Goal: Task Accomplishment & Management: Manage account settings

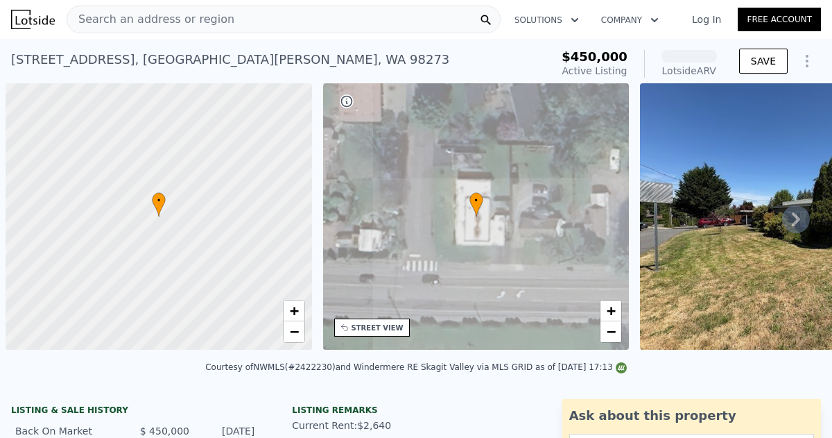
scroll to position [0, 6]
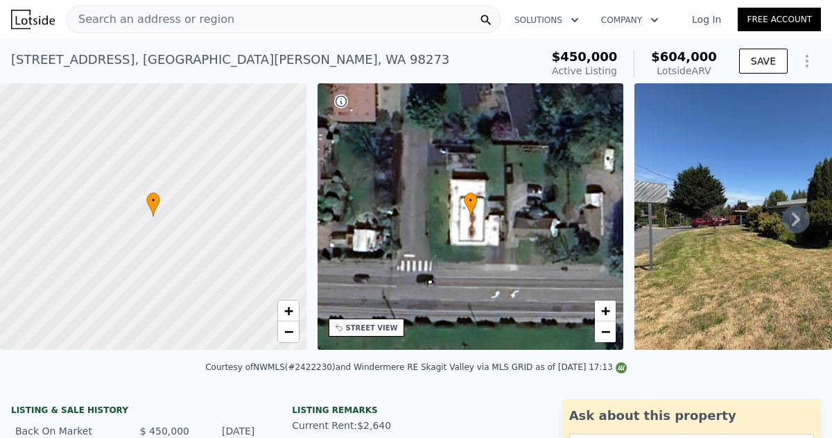
click at [709, 18] on link "Log In" at bounding box center [706, 19] width 62 height 14
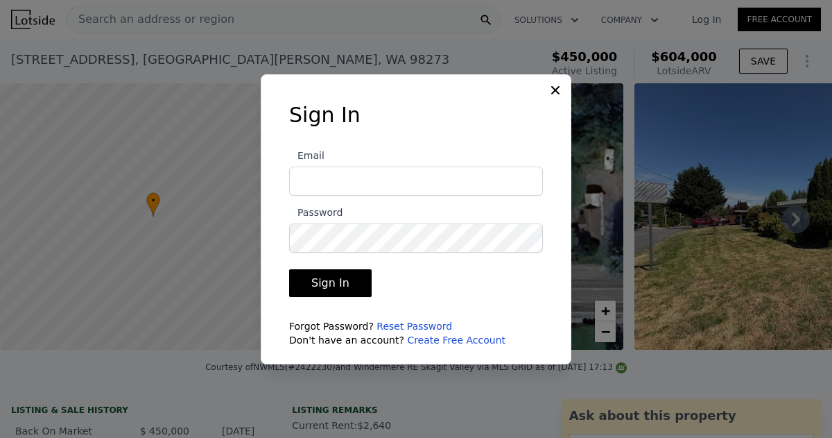
type input "[EMAIL_ADDRESS][DOMAIN_NAME]"
click at [327, 284] on button "Sign In" at bounding box center [330, 283] width 83 height 28
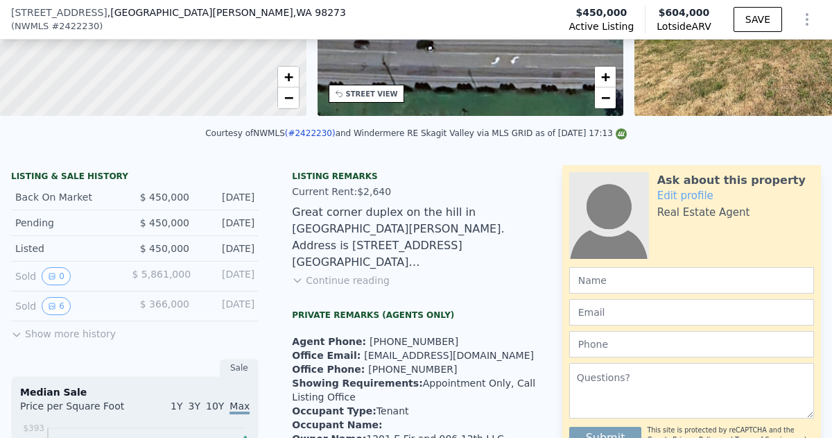
scroll to position [231, 0]
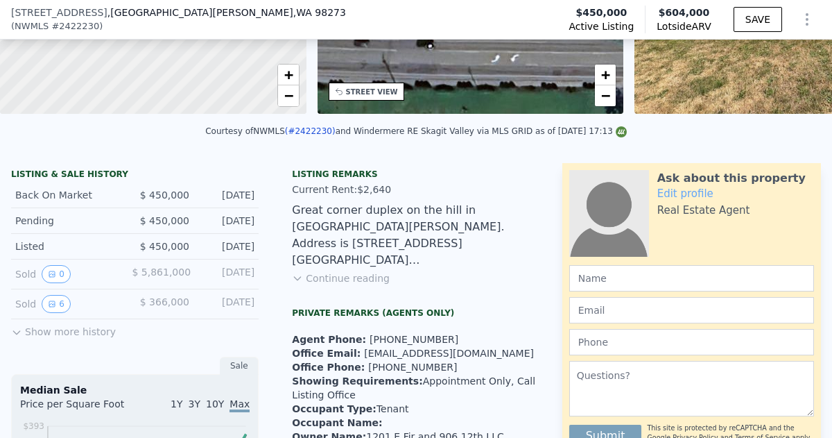
click at [345, 284] on button "Continue reading" at bounding box center [341, 278] width 98 height 14
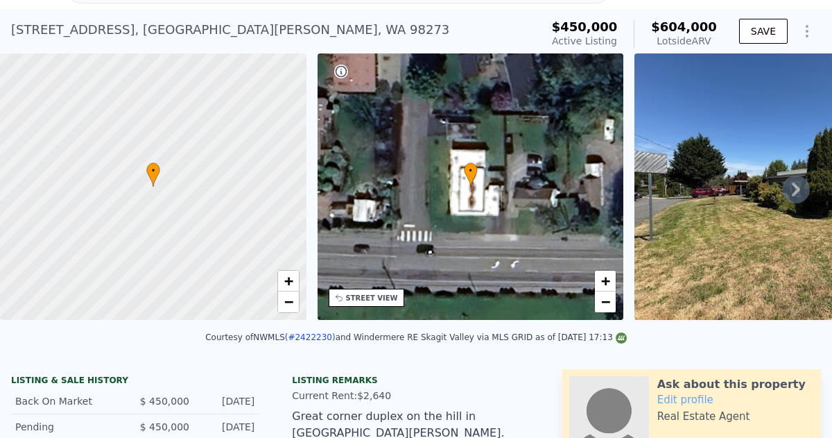
scroll to position [5, 0]
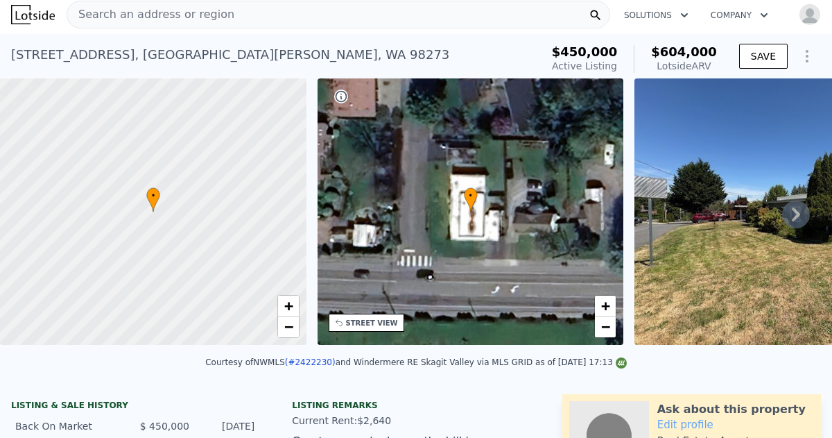
click at [794, 214] on icon at bounding box center [796, 214] width 28 height 28
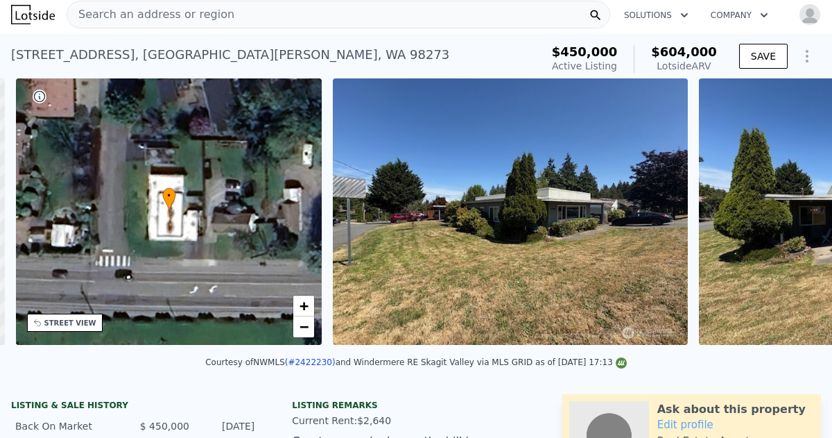
scroll to position [0, 322]
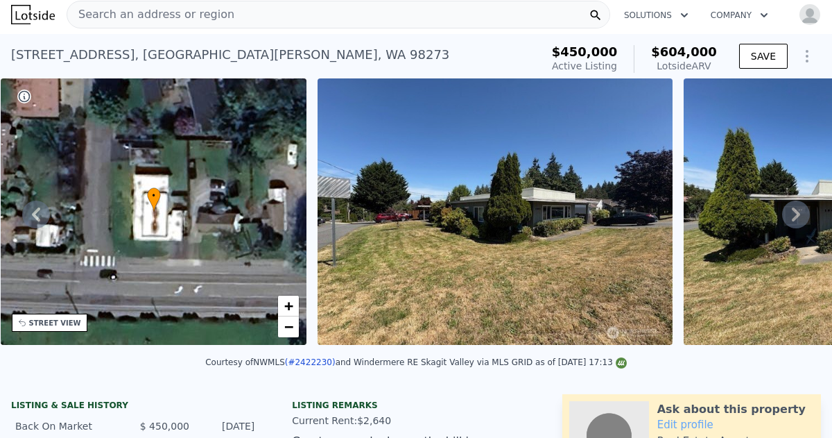
click at [795, 219] on icon at bounding box center [796, 214] width 8 height 14
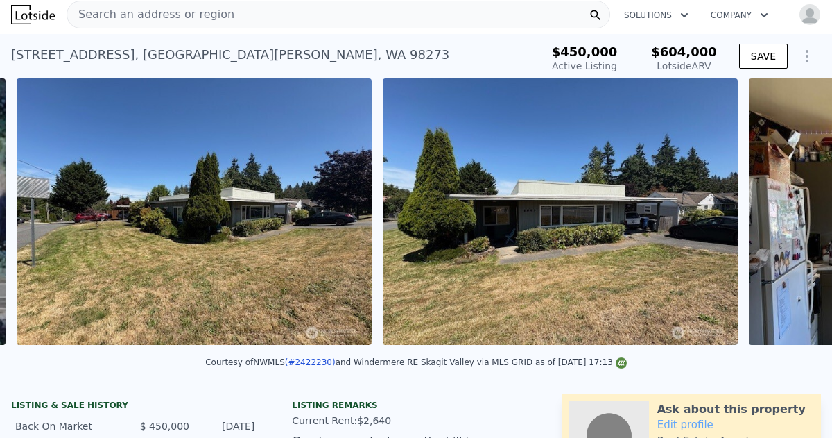
scroll to position [0, 634]
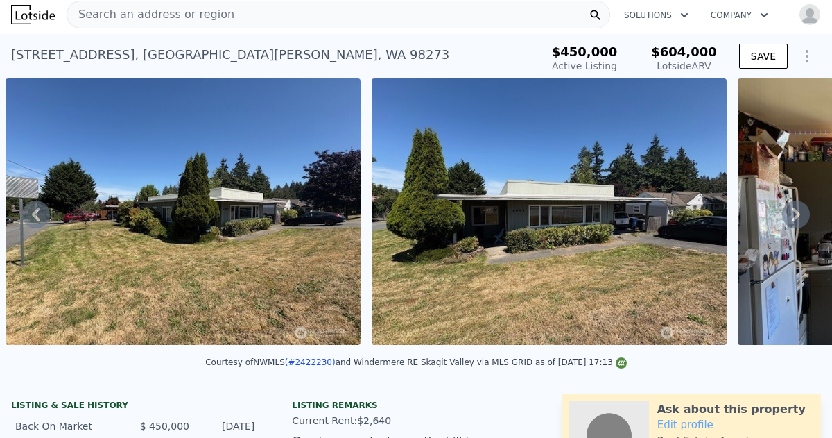
click at [795, 219] on icon at bounding box center [796, 214] width 8 height 14
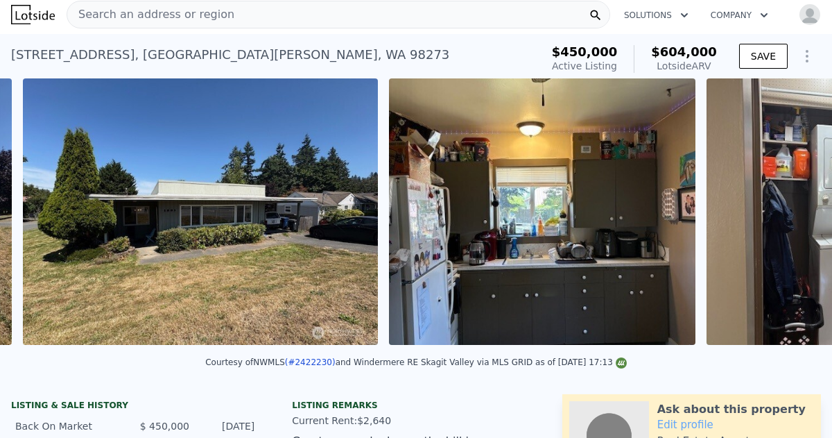
scroll to position [0, 1001]
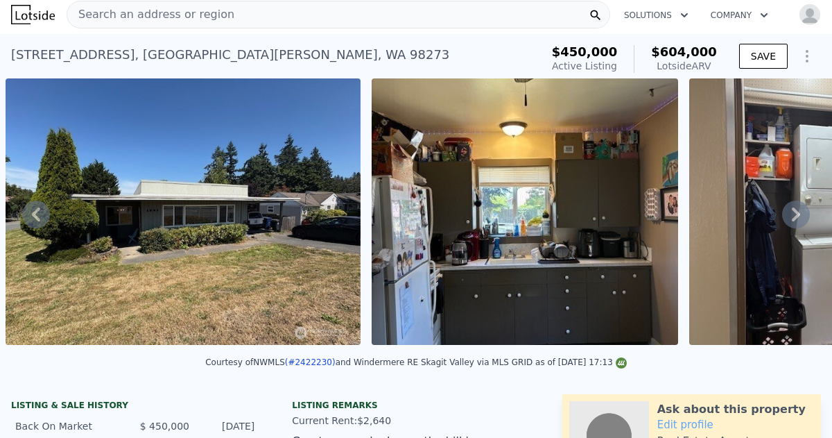
click at [795, 219] on icon at bounding box center [796, 214] width 8 height 14
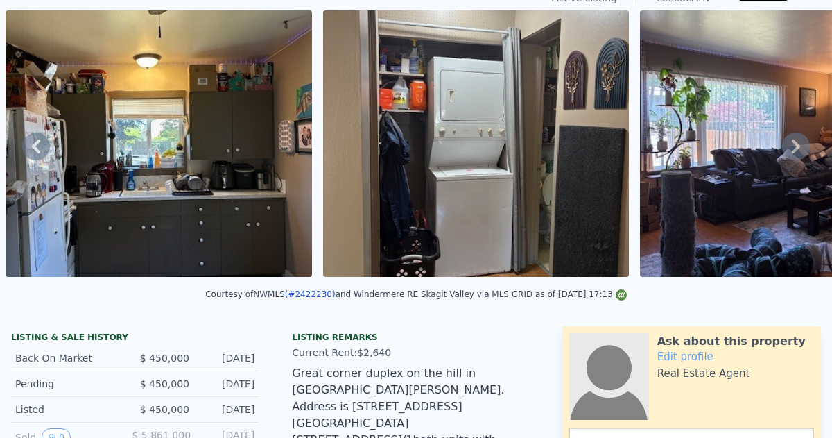
scroll to position [28, 0]
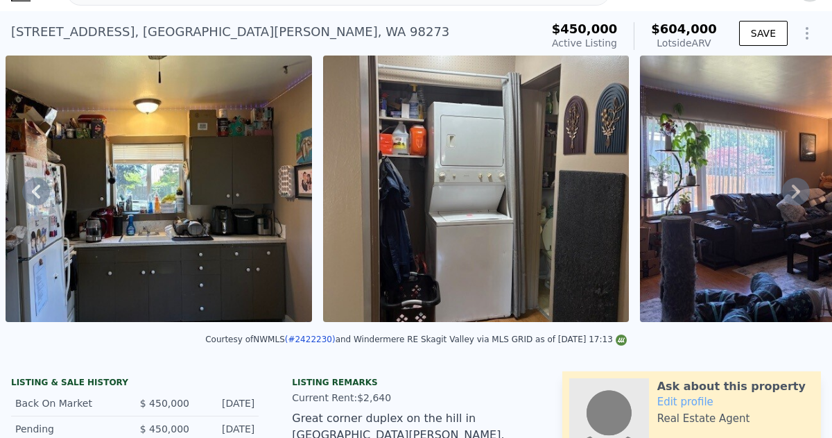
click at [794, 189] on icon at bounding box center [796, 192] width 28 height 28
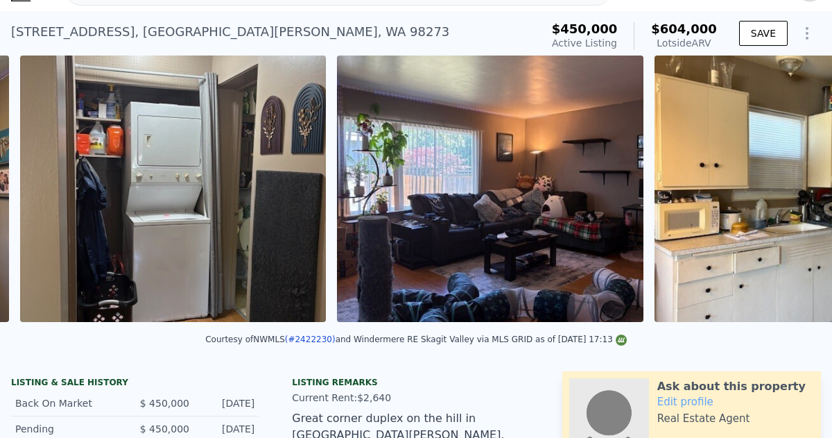
scroll to position [0, 1684]
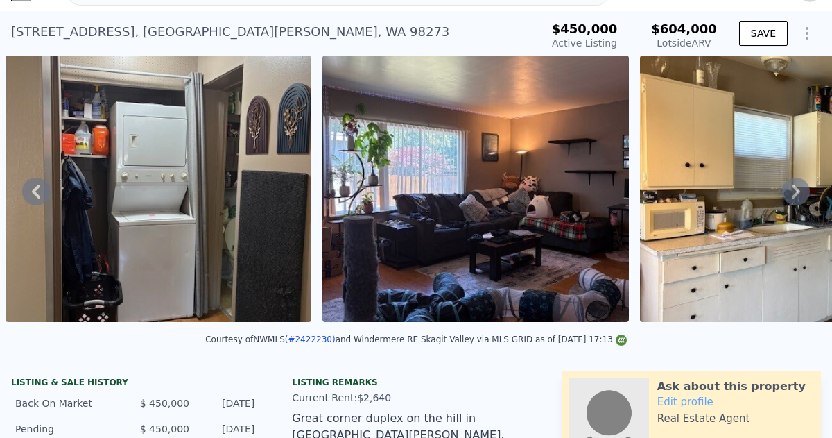
click at [794, 189] on icon at bounding box center [796, 192] width 28 height 28
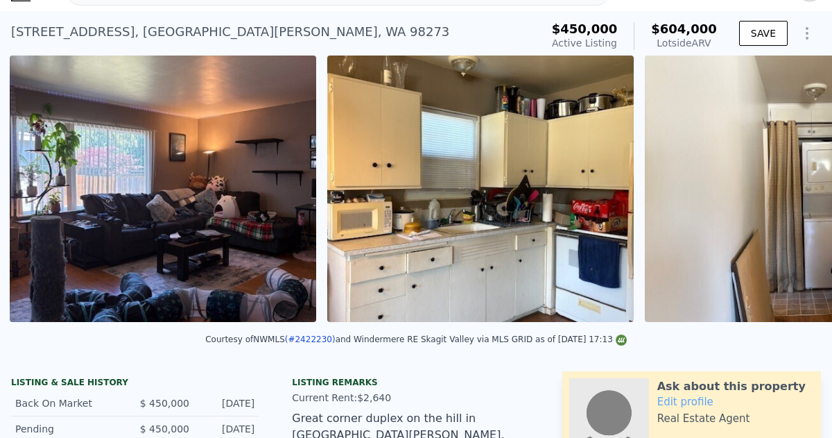
scroll to position [0, 2001]
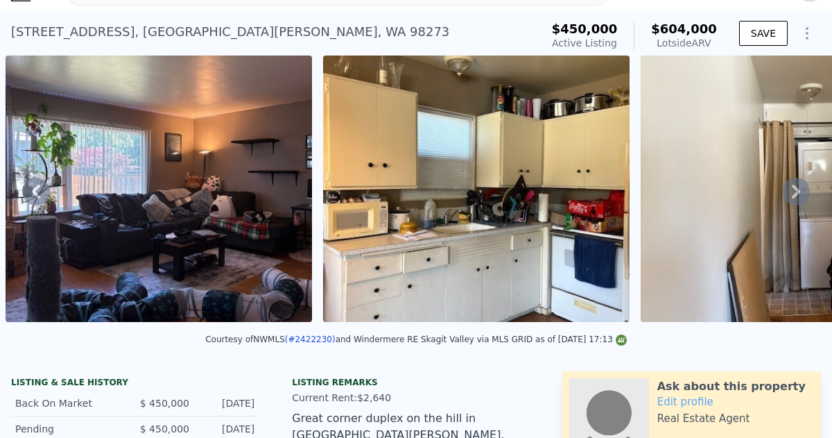
click at [794, 189] on icon at bounding box center [796, 192] width 28 height 28
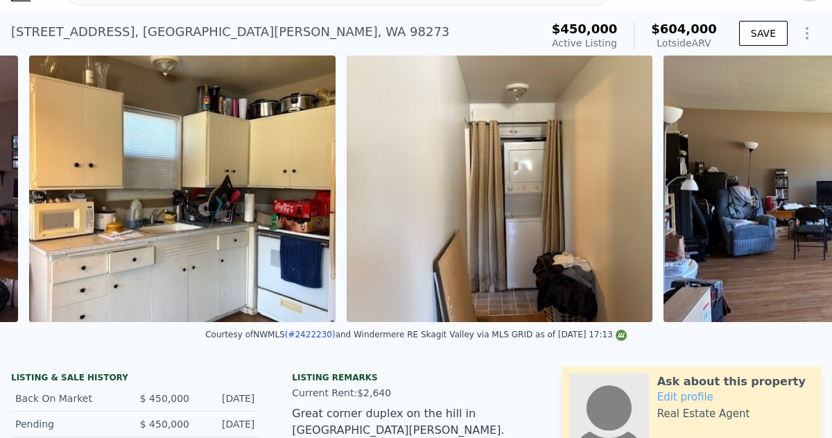
scroll to position [0, 2319]
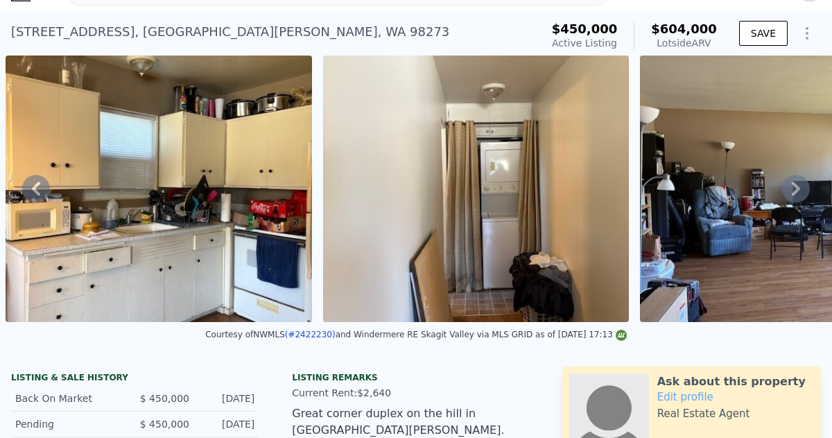
click at [794, 189] on icon at bounding box center [796, 189] width 28 height 28
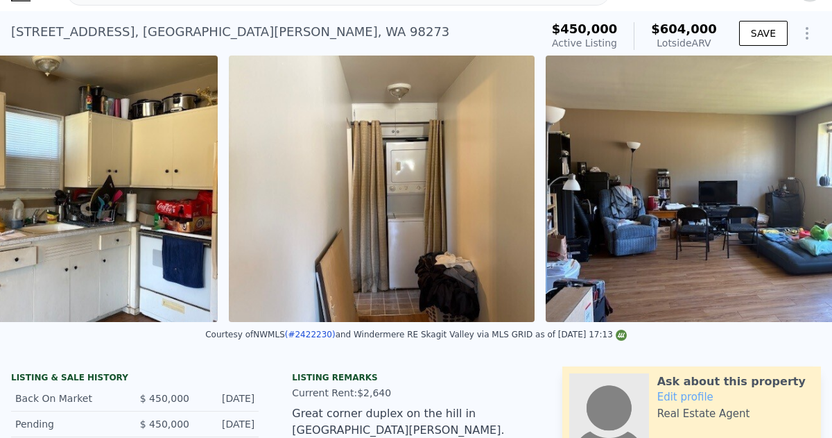
scroll to position [0, 2439]
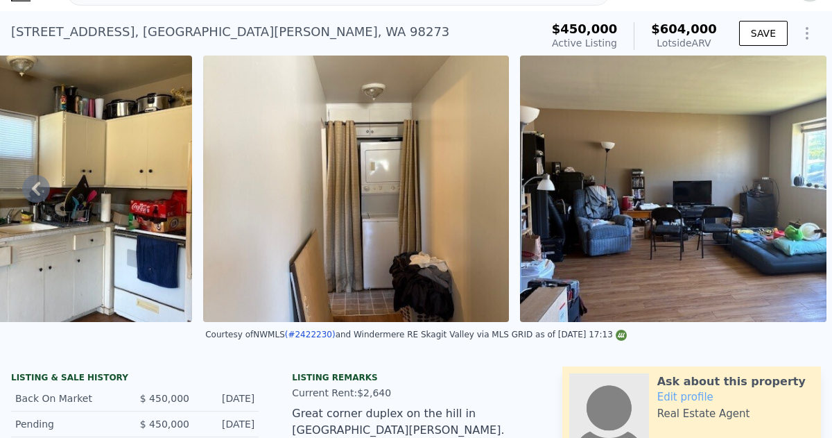
click at [403, 235] on img at bounding box center [356, 188] width 306 height 266
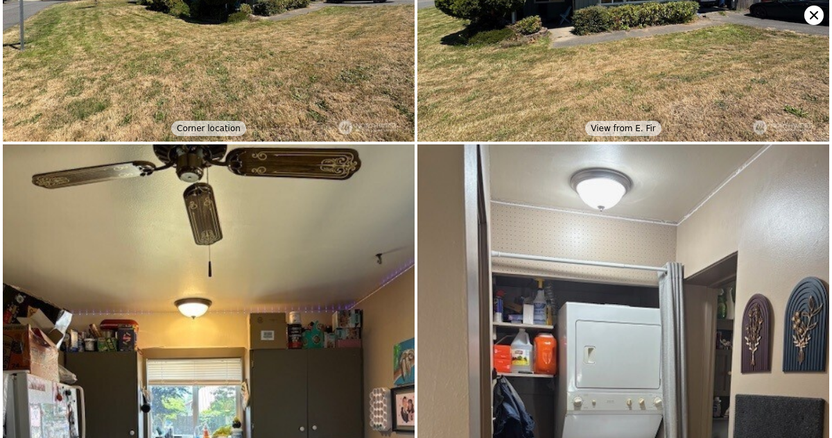
scroll to position [0, 0]
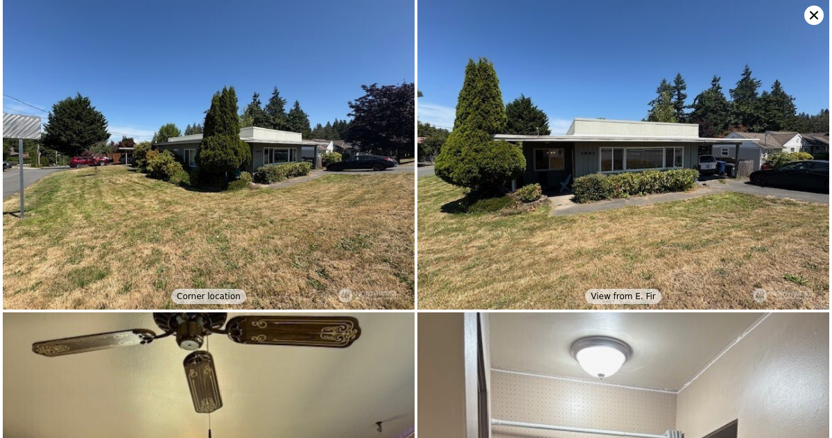
click at [814, 14] on icon at bounding box center [814, 15] width 8 height 8
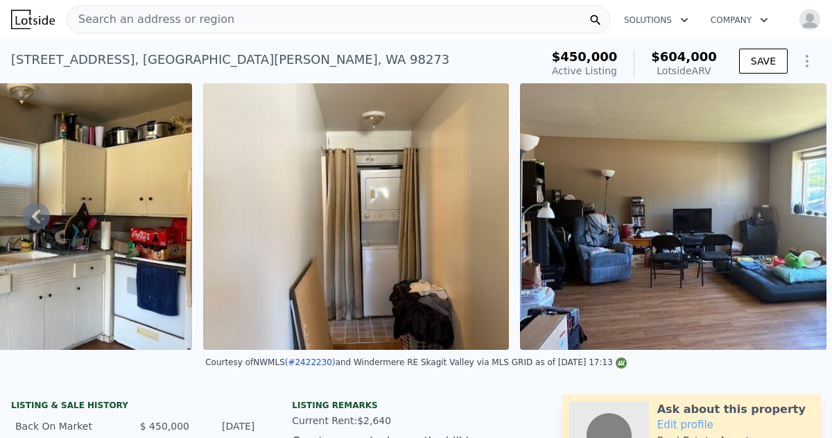
click at [41, 216] on icon at bounding box center [36, 216] width 28 height 28
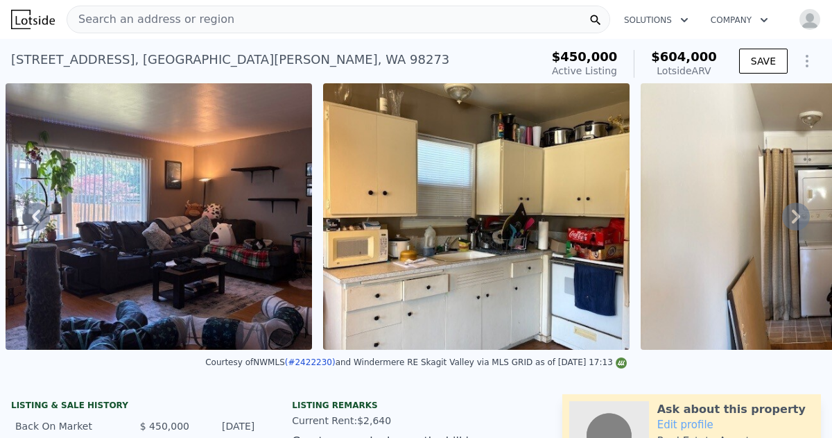
click at [41, 216] on icon at bounding box center [36, 216] width 28 height 28
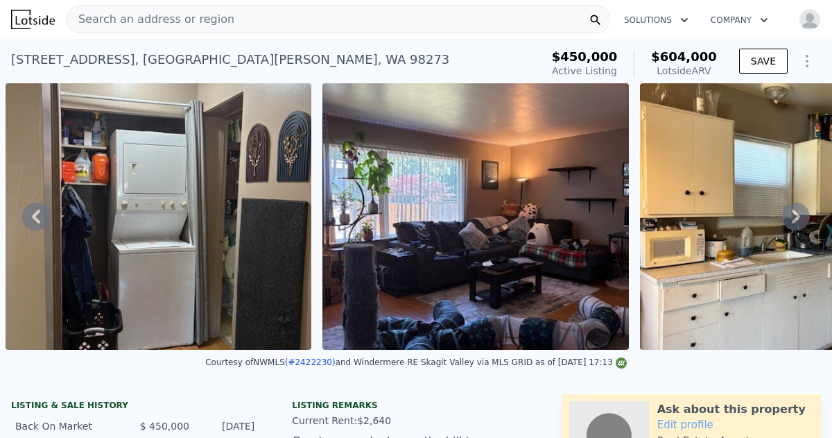
click at [41, 216] on icon at bounding box center [36, 216] width 28 height 28
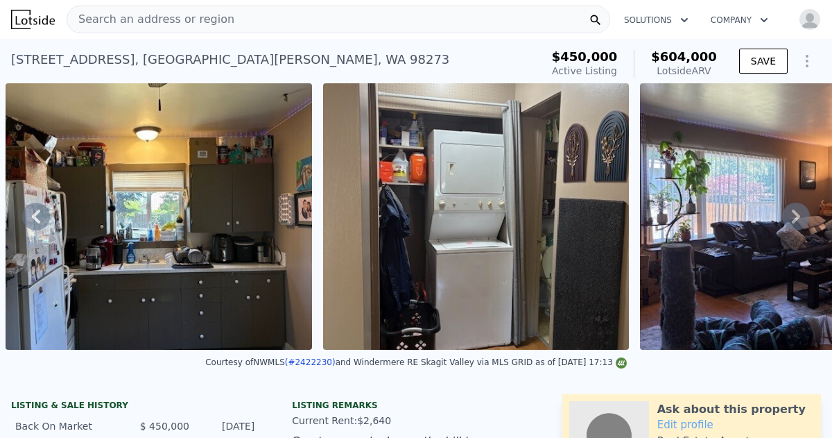
click at [41, 216] on icon at bounding box center [36, 216] width 28 height 28
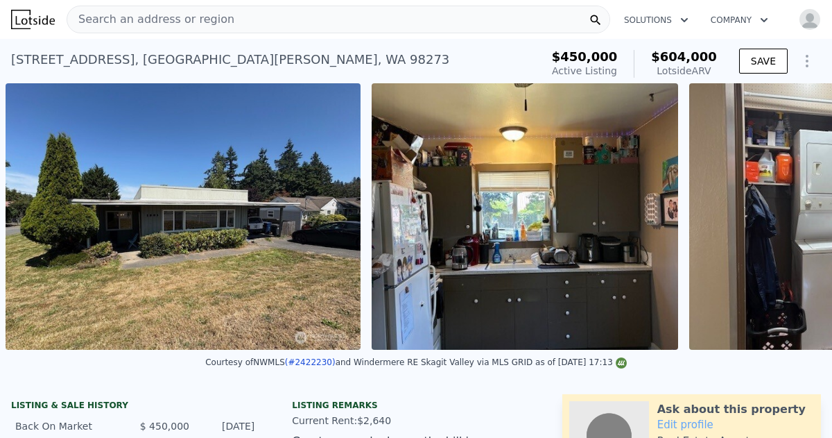
scroll to position [0, 1001]
click at [41, 216] on icon at bounding box center [36, 216] width 28 height 28
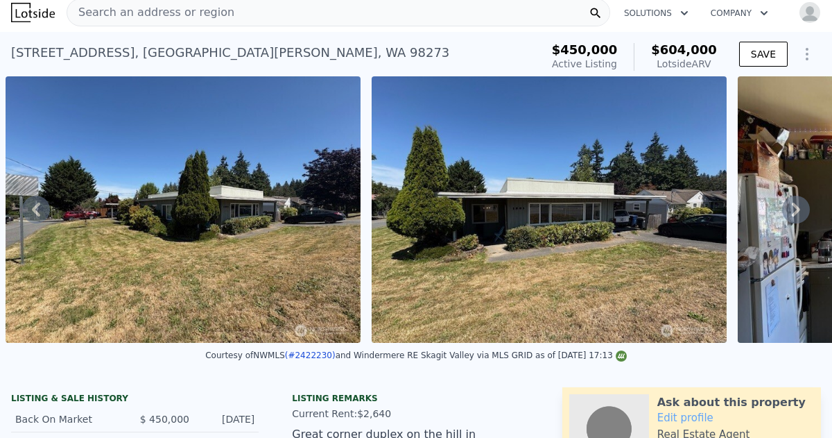
scroll to position [0, 0]
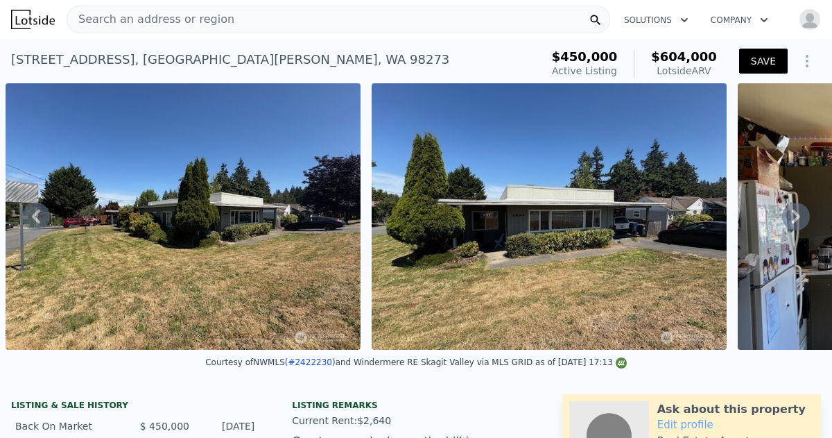
click at [761, 62] on button "SAVE" at bounding box center [763, 61] width 49 height 25
